Goal: Answer question/provide support

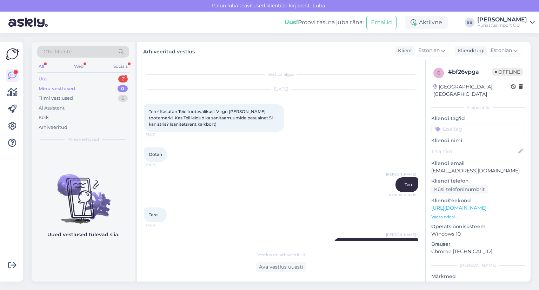
scroll to position [324, 0]
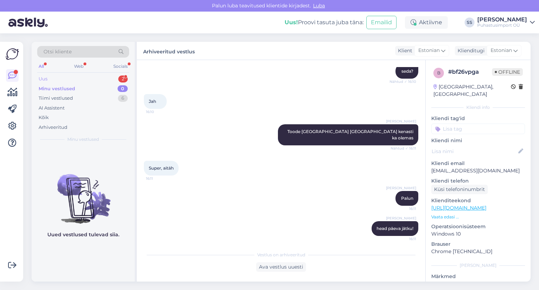
click at [98, 81] on div "Uus 2" at bounding box center [83, 79] width 92 height 10
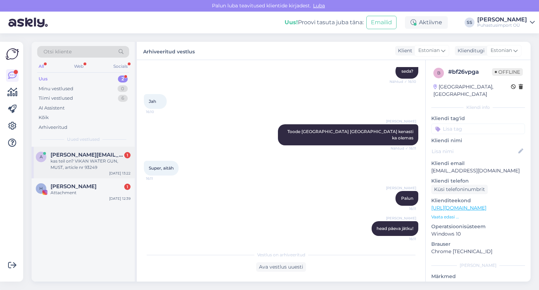
click at [97, 170] on div "kas teil on? VIKAN WATER GUN, MUST, article nr 93249" at bounding box center [91, 164] width 80 height 13
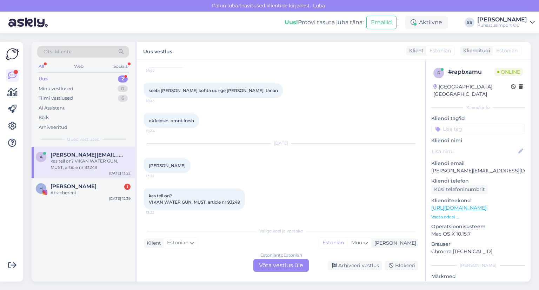
click at [270, 263] on div "Estonian to Estonian Võta vestlus üle" at bounding box center [280, 265] width 55 height 13
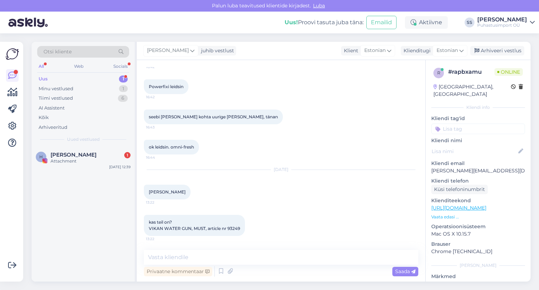
scroll to position [1289, 0]
click at [264, 261] on textarea at bounding box center [281, 257] width 274 height 15
type textarea "Tere"
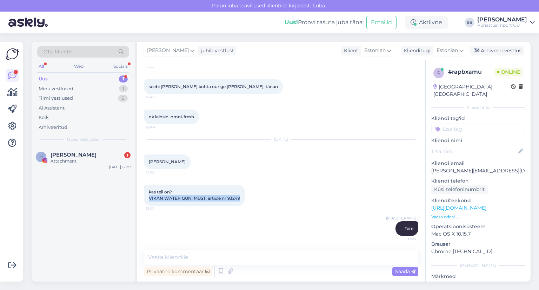
drag, startPoint x: 150, startPoint y: 198, endPoint x: 239, endPoint y: 201, distance: 89.5
click at [239, 201] on div "kas teil on? VIKAN WATER GUN, MUST, article nr 93249 13:22" at bounding box center [194, 194] width 101 height 21
copy span "VIKAN WATER GUN, MUST, article nr 93249"
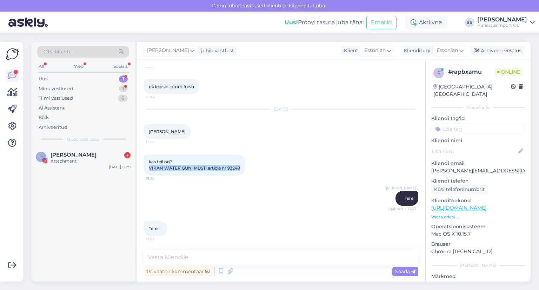
scroll to position [1349, 0]
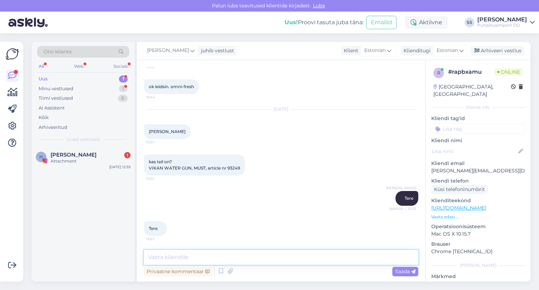
click at [182, 251] on textarea at bounding box center [281, 257] width 274 height 15
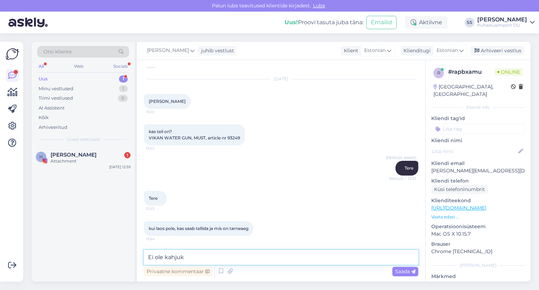
type textarea "Ei ole kahjuks"
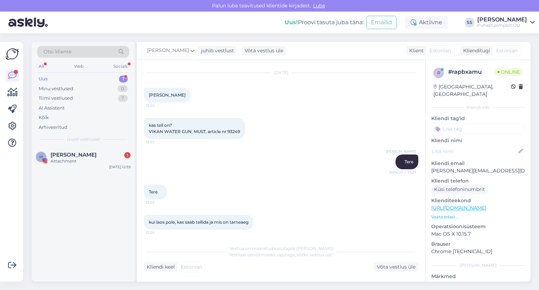
scroll to position [1479, 0]
